Goal: Navigation & Orientation: Find specific page/section

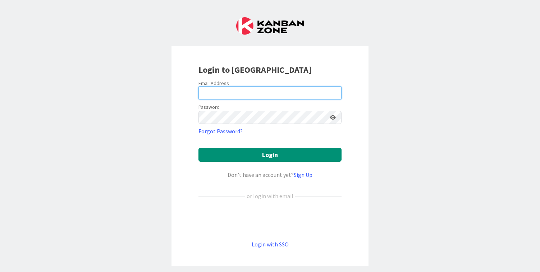
type input "[PERSON_NAME][EMAIL_ADDRESS][DOMAIN_NAME]"
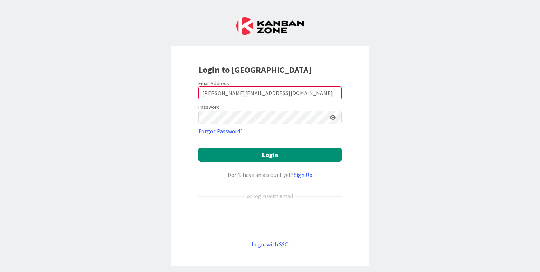
click at [231, 147] on form "Email Address [EMAIL_ADDRESS][DOMAIN_NAME] Password Forgot Password? Login Don’…" at bounding box center [270, 164] width 143 height 168
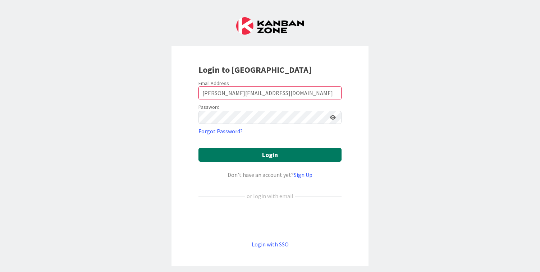
click at [235, 154] on button "Login" at bounding box center [270, 155] width 143 height 14
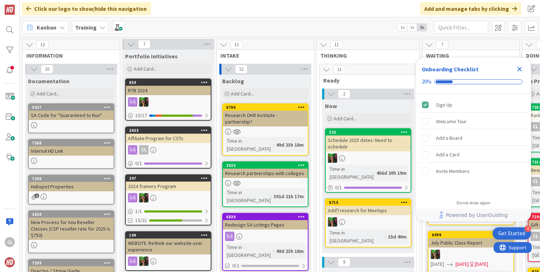
click at [94, 30] on b "Training" at bounding box center [86, 27] width 22 height 7
click at [82, 25] on b "Training" at bounding box center [86, 27] width 22 height 7
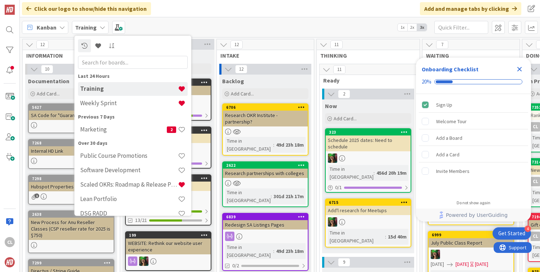
click at [97, 129] on h4 "Marketing" at bounding box center [123, 129] width 87 height 7
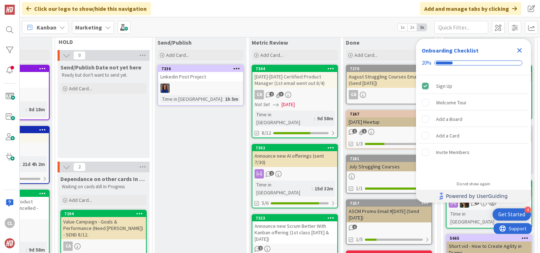
scroll to position [47, 353]
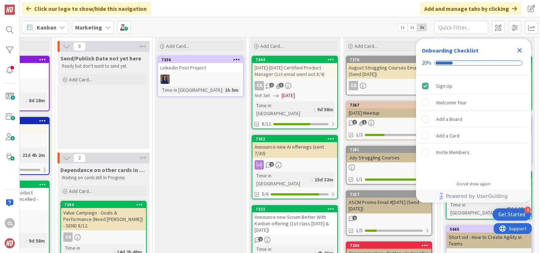
click at [305, 143] on div "Announce new AI offerings (sent 7/30)" at bounding box center [295, 150] width 85 height 16
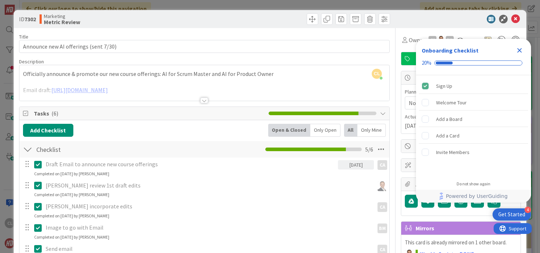
click at [518, 51] on icon "Close Checklist" at bounding box center [520, 50] width 5 height 5
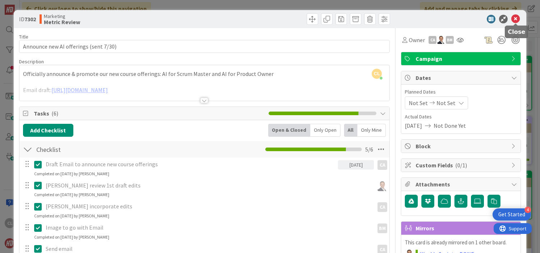
click at [515, 21] on icon at bounding box center [516, 19] width 9 height 9
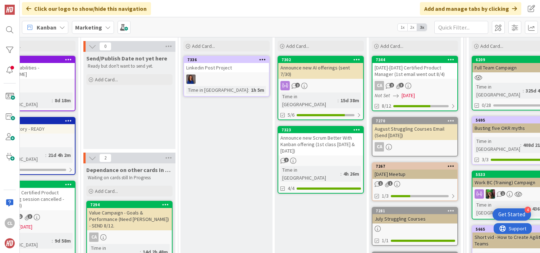
scroll to position [0, 327]
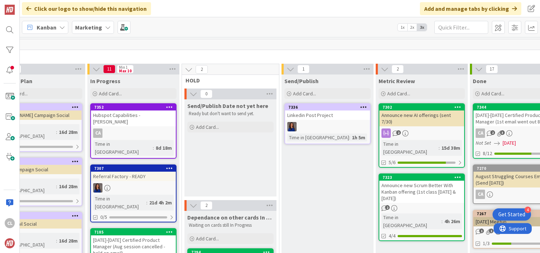
scroll to position [0, 224]
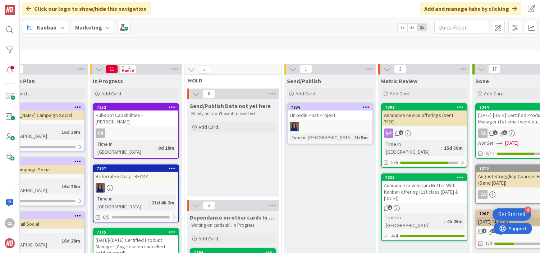
click at [336, 113] on div "Linkedin Post Project" at bounding box center [330, 114] width 85 height 9
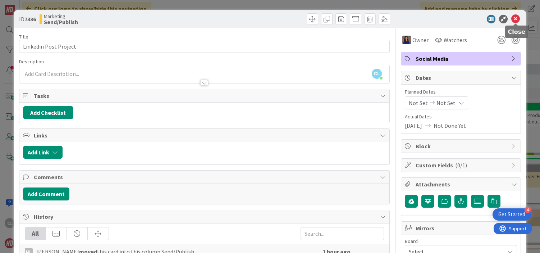
click at [518, 20] on icon at bounding box center [516, 19] width 9 height 9
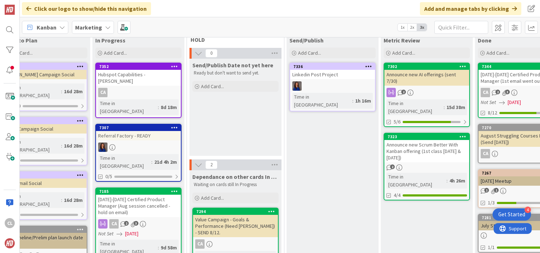
scroll to position [42, 221]
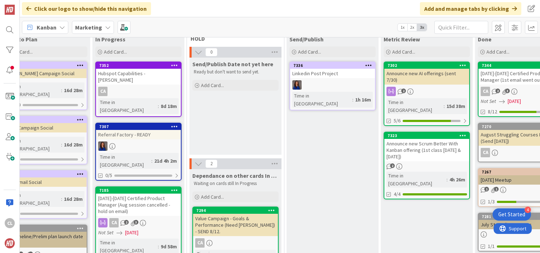
click at [128, 141] on div at bounding box center [138, 145] width 85 height 9
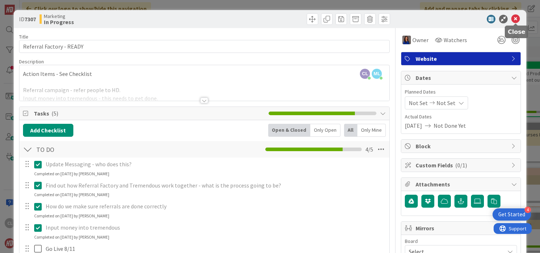
click at [518, 18] on icon at bounding box center [516, 19] width 9 height 9
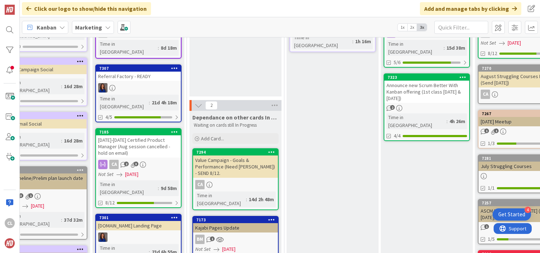
click at [117, 135] on div "[DATE]-[DATE] Certified Product Manager (Aug session cancelled - hold on email)" at bounding box center [138, 146] width 85 height 22
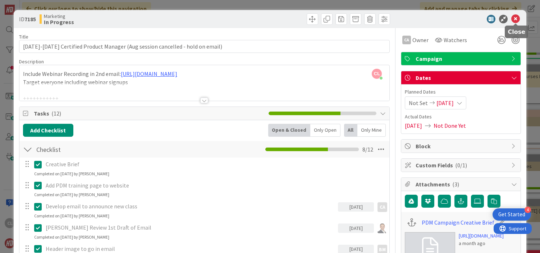
click at [519, 17] on icon at bounding box center [516, 19] width 9 height 9
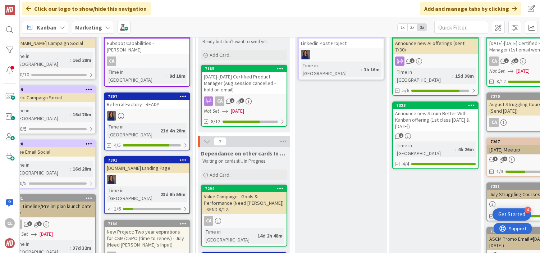
scroll to position [72, 213]
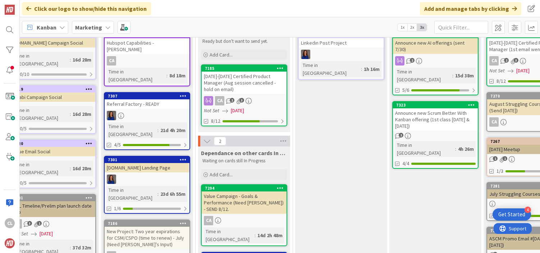
click at [148, 175] on div at bounding box center [147, 179] width 85 height 9
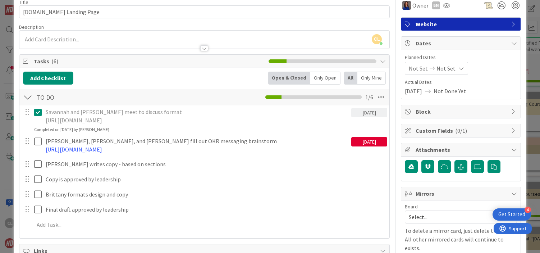
scroll to position [39, 0]
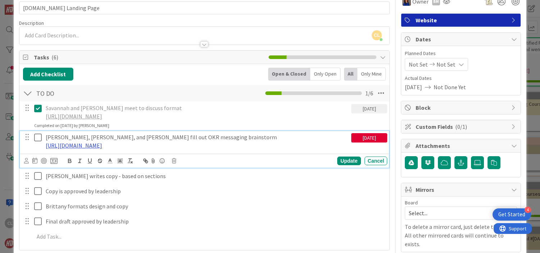
click at [102, 149] on link "[URL][DOMAIN_NAME]" at bounding box center [74, 145] width 56 height 7
click at [102, 116] on link "[URL][DOMAIN_NAME]" at bounding box center [74, 116] width 56 height 7
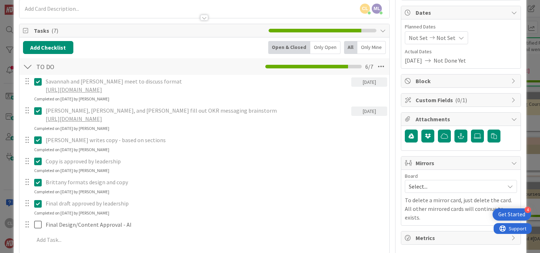
scroll to position [0, 0]
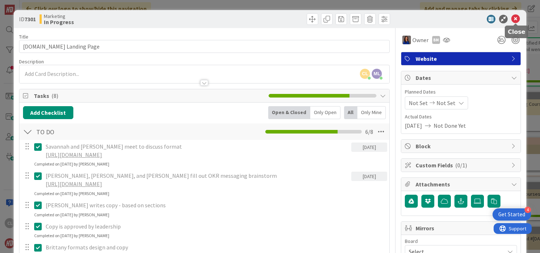
click at [516, 16] on icon at bounding box center [516, 19] width 9 height 9
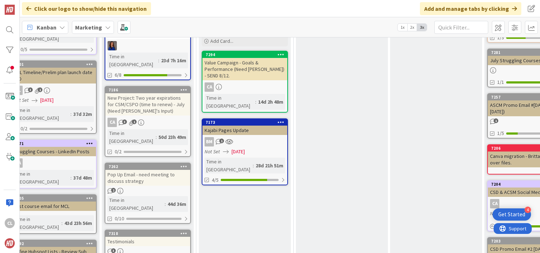
scroll to position [206, 211]
click at [139, 93] on div "New Project: Two year expirations for CSM/CSPO (time to renew) - July (Need [PE…" at bounding box center [148, 104] width 85 height 22
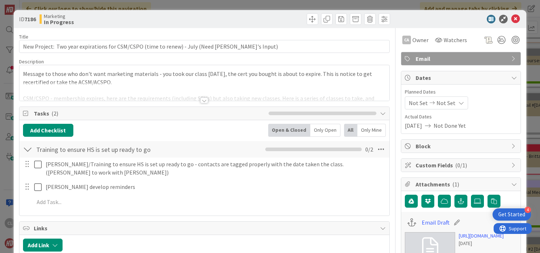
click at [143, 92] on div at bounding box center [204, 91] width 371 height 18
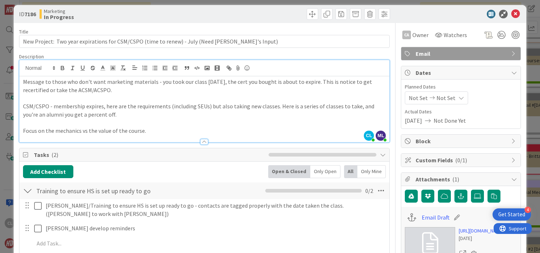
scroll to position [0, 0]
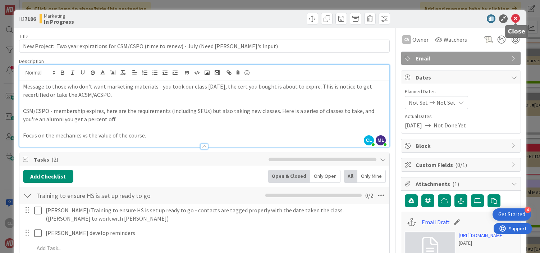
click at [519, 21] on icon at bounding box center [516, 18] width 9 height 9
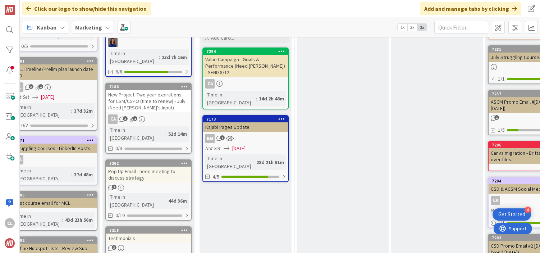
scroll to position [208, 211]
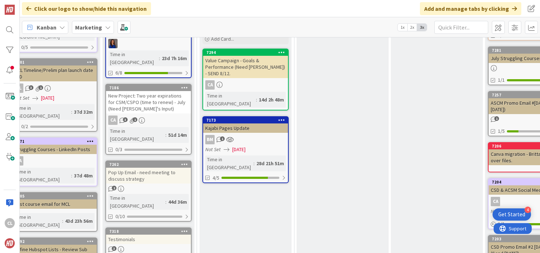
click at [162, 168] on div "Pop Up Email - need meeting to discuss strategy" at bounding box center [148, 176] width 85 height 16
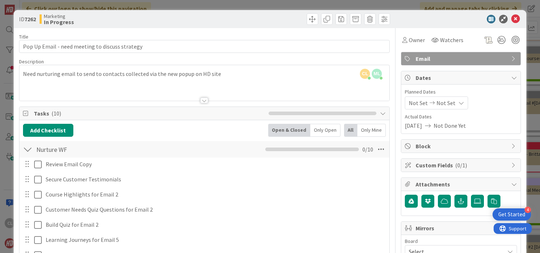
click at [519, 20] on icon at bounding box center [516, 19] width 9 height 9
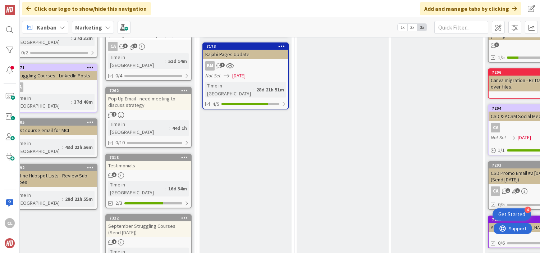
click at [152, 161] on div "Testimonials" at bounding box center [148, 165] width 85 height 9
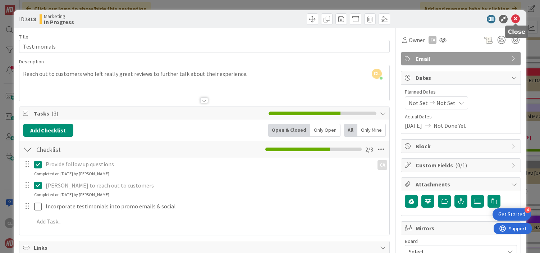
click at [519, 22] on icon at bounding box center [516, 19] width 9 height 9
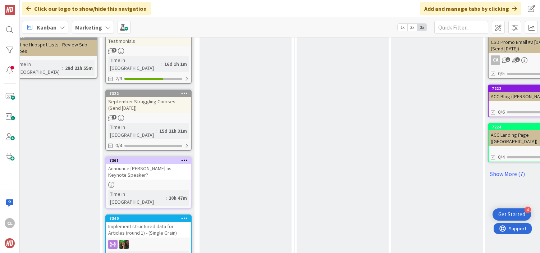
scroll to position [414, 211]
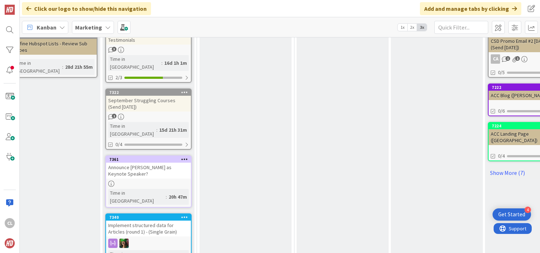
click at [152, 181] on div at bounding box center [148, 184] width 85 height 6
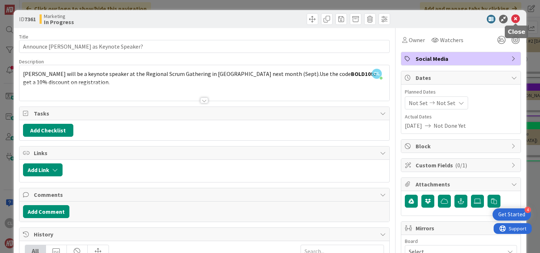
click at [516, 20] on icon at bounding box center [516, 19] width 9 height 9
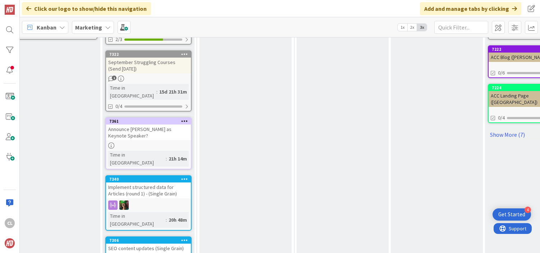
scroll to position [454, 211]
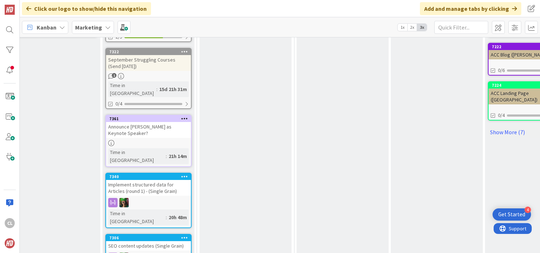
click at [235, 159] on div "Dependance on other cards In progress Waiting on cards still In Progress Add Ca…" at bounding box center [246, 28] width 92 height 529
